Goal: Task Accomplishment & Management: Manage account settings

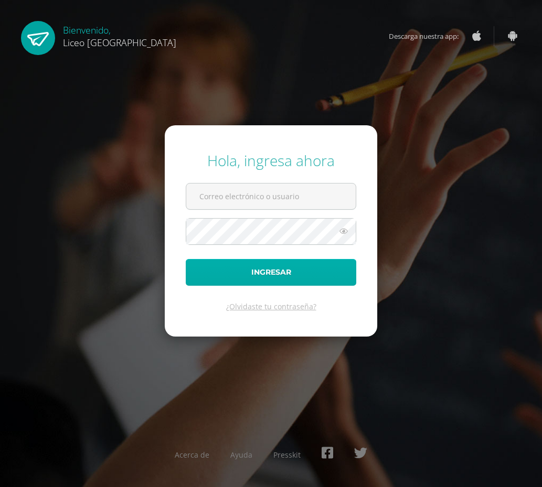
type input "20190358@liceoguatemala.edu.gt"
click at [327, 277] on button "Ingresar" at bounding box center [271, 272] width 170 height 27
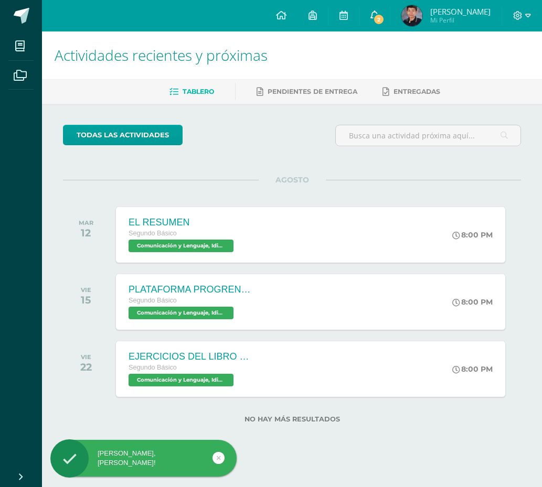
click at [376, 23] on span "2" at bounding box center [379, 20] width 12 height 12
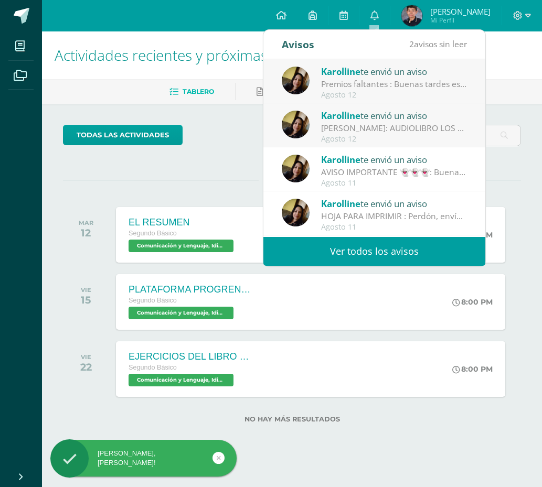
click at [419, 126] on div "ODILO: AUDIOLIBRO LOS SONÁMBULOS: Buenas tardes chicos, se ha habilitado el aud…" at bounding box center [394, 128] width 146 height 12
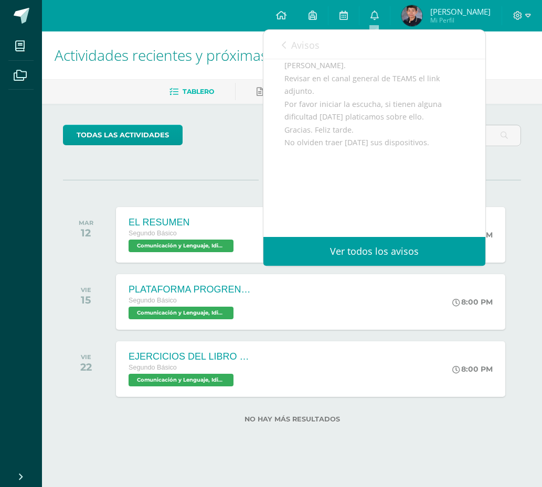
scroll to position [155, 0]
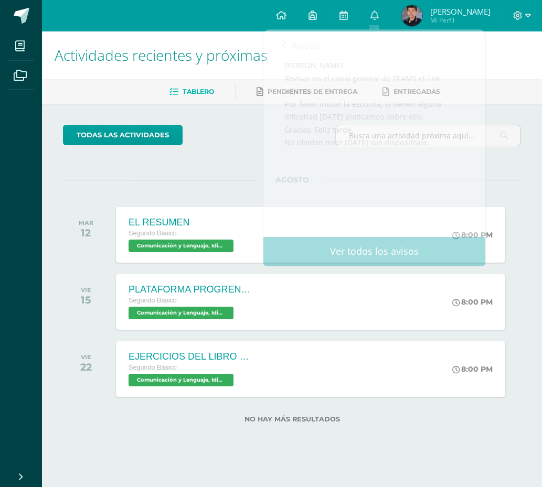
click at [202, 185] on div "AGOSTO MAR 12 EL RESUMEN Segundo Básico Comunicación y Lenguaje, Idioma Español…" at bounding box center [292, 222] width 458 height 84
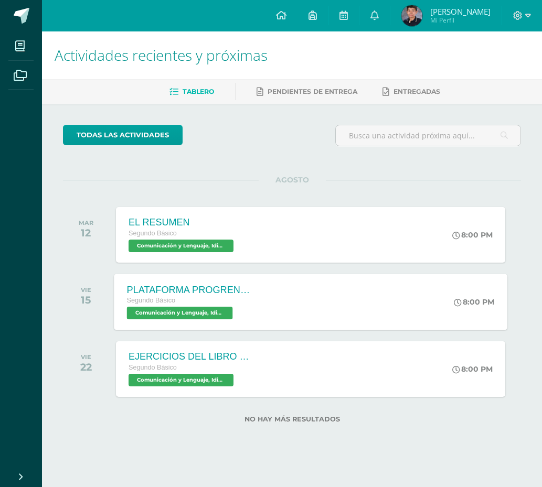
click at [159, 314] on span "Comunicación y Lenguaje, Idioma Español 'B'" at bounding box center [180, 313] width 106 height 13
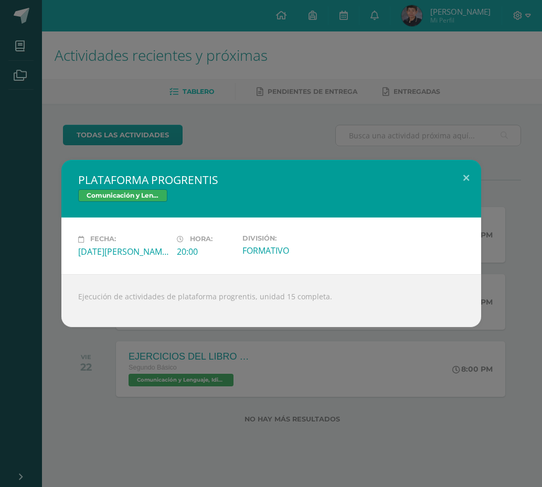
click at [219, 131] on div "PLATAFORMA PROGRENTIS Comunicación y Lenguaje, Idioma Español Fecha: Viernes 15…" at bounding box center [271, 243] width 542 height 487
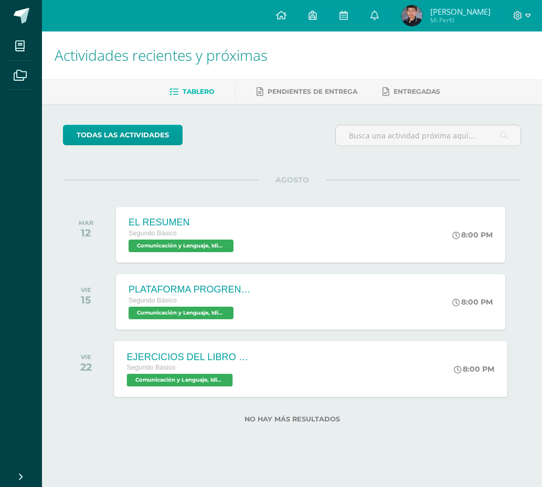
click at [210, 381] on span "Comunicación y Lenguaje, Idioma Español 'B'" at bounding box center [180, 380] width 106 height 13
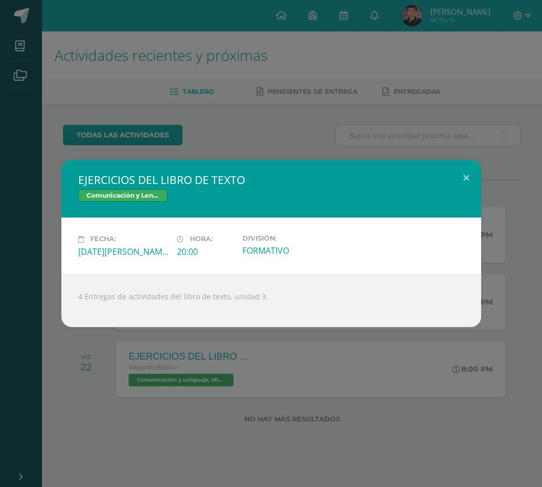
click at [305, 115] on div "EJERCICIOS DEL LIBRO DE TEXTO Comunicación y Lenguaje, Idioma Español Fecha: Vi…" at bounding box center [271, 243] width 542 height 487
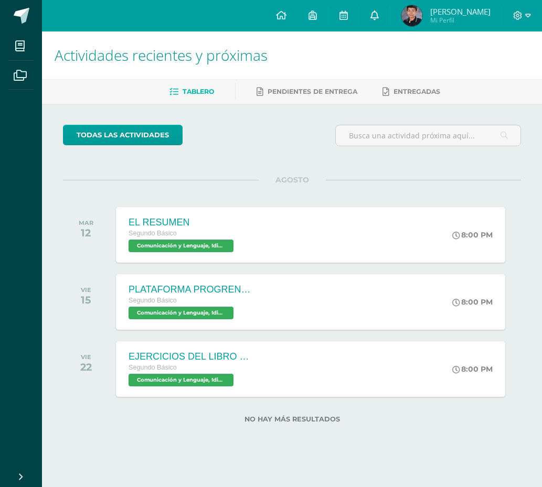
click at [378, 14] on link "0" at bounding box center [374, 15] width 30 height 31
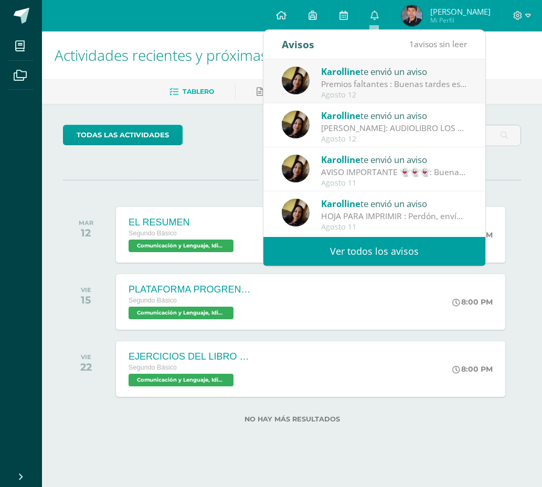
click at [395, 175] on div "AVISO IMPORTANTE 👻👻👻: Buenas tardes chicos!! No olviden trabajar en plataforma …" at bounding box center [394, 172] width 146 height 12
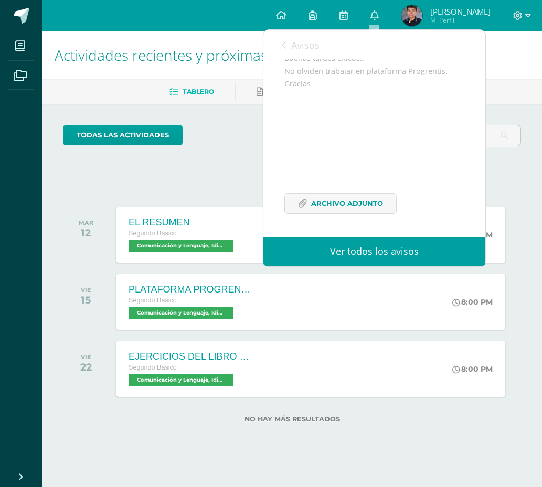
click at [430, 445] on div "todas las Actividades No tienes actividades Échale un vistazo a los demás perío…" at bounding box center [292, 280] width 500 height 353
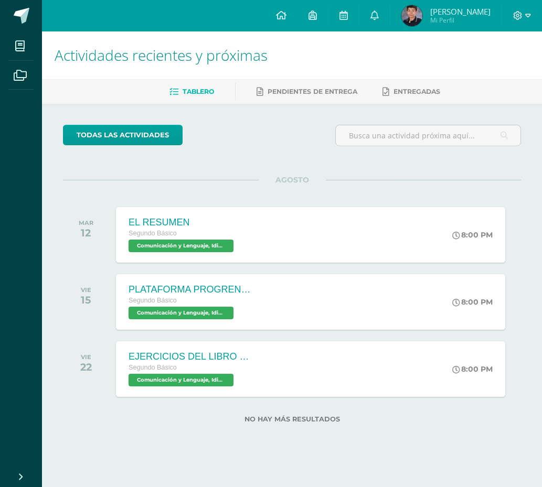
click at [437, 16] on span "Mi Perfil" at bounding box center [460, 20] width 60 height 9
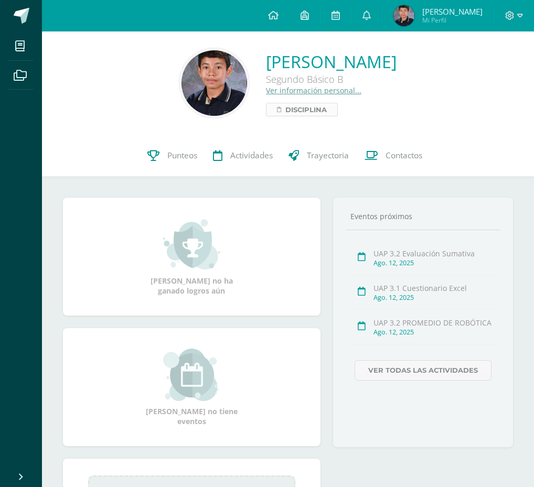
click at [285, 112] on span "Disciplina" at bounding box center [305, 109] width 41 height 13
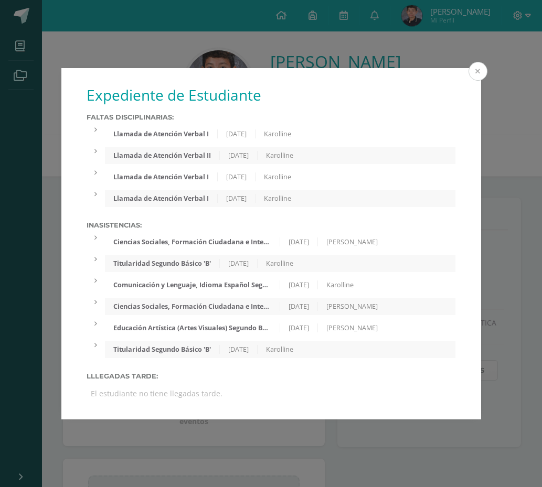
click at [472, 73] on button at bounding box center [477, 71] width 19 height 19
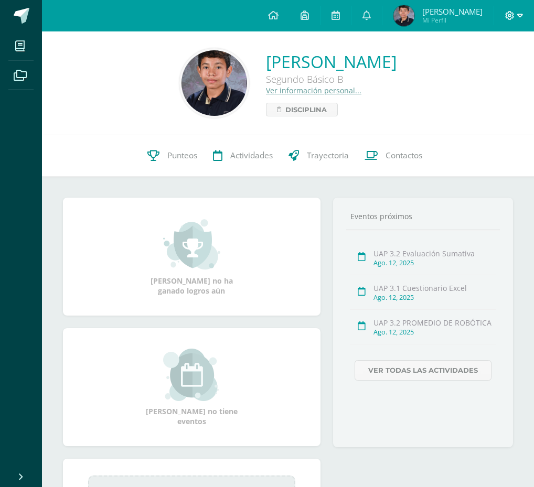
click at [521, 13] on icon at bounding box center [520, 15] width 6 height 9
click at [491, 72] on span "Cerrar sesión" at bounding box center [486, 72] width 47 height 10
